Goal: Task Accomplishment & Management: Manage account settings

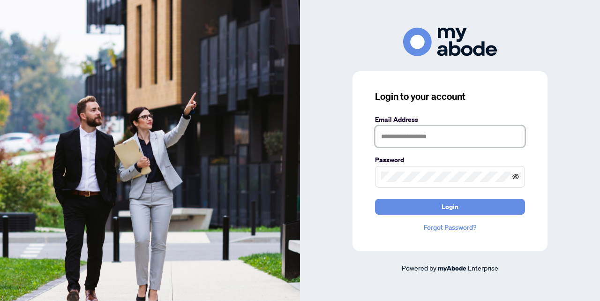
type input "**********"
click at [513, 176] on icon "eye-invisible" at bounding box center [515, 176] width 7 height 7
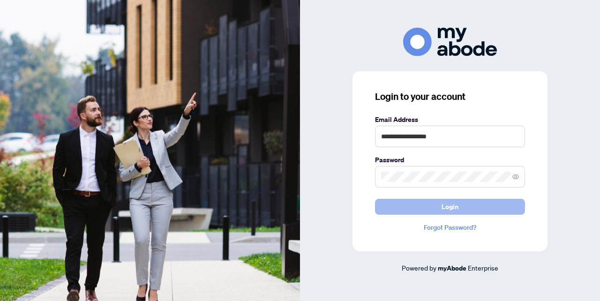
click at [453, 207] on span "Login" at bounding box center [449, 206] width 17 height 15
